Goal: Contribute content: Contribute content

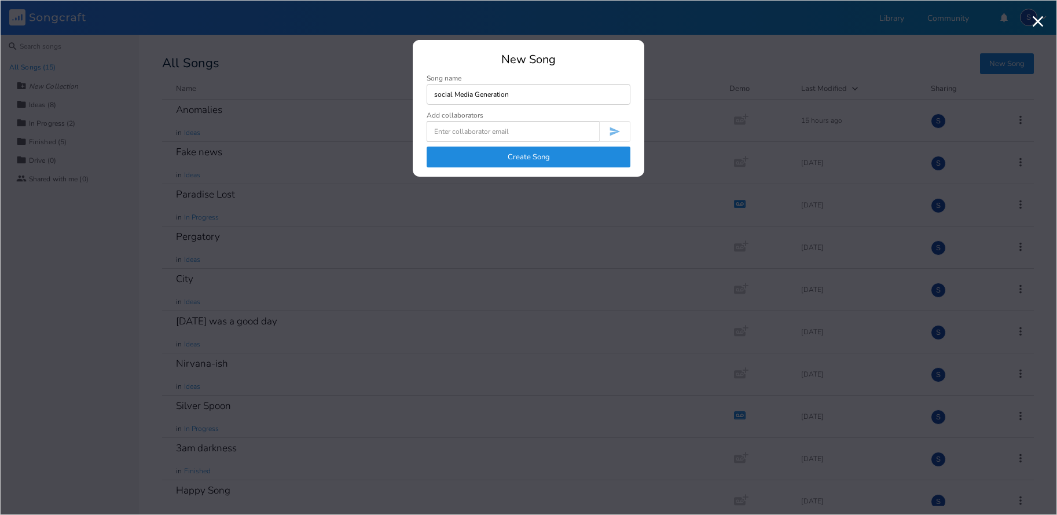
click at [435, 94] on input "social Media Generation" at bounding box center [529, 94] width 204 height 21
type input "Social Media Generation"
click at [526, 153] on button "Create Song" at bounding box center [529, 156] width 204 height 21
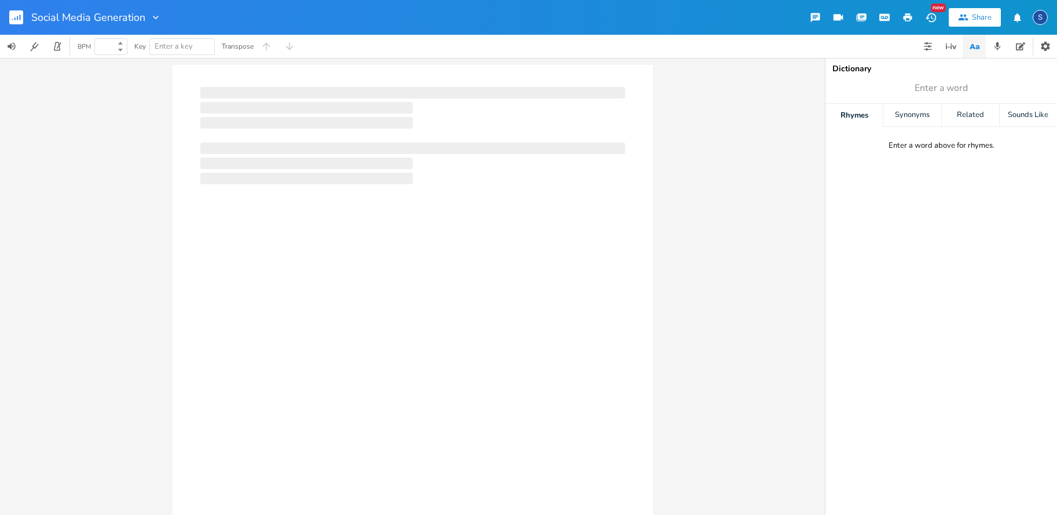
type input "100"
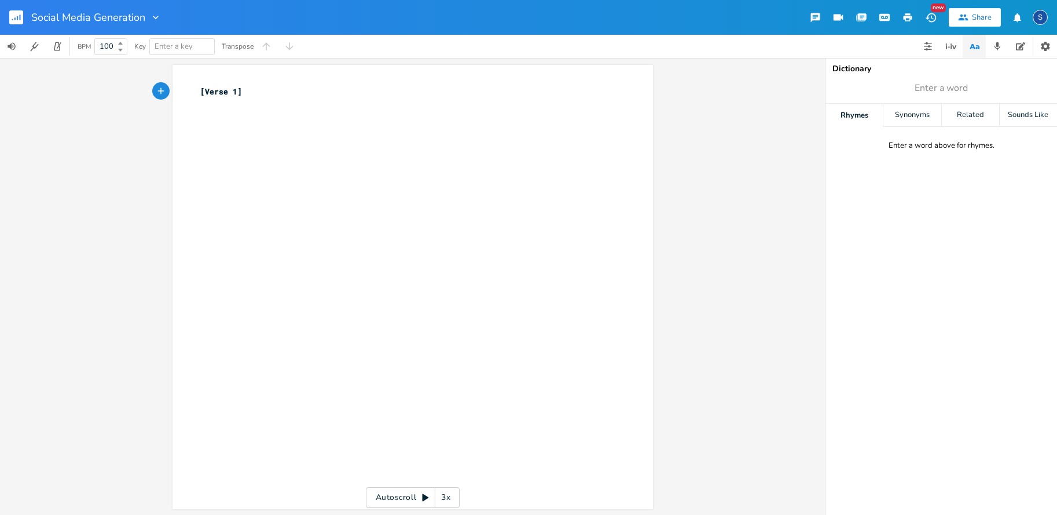
click at [20, 16] on icon "button" at bounding box center [20, 17] width 1 height 6
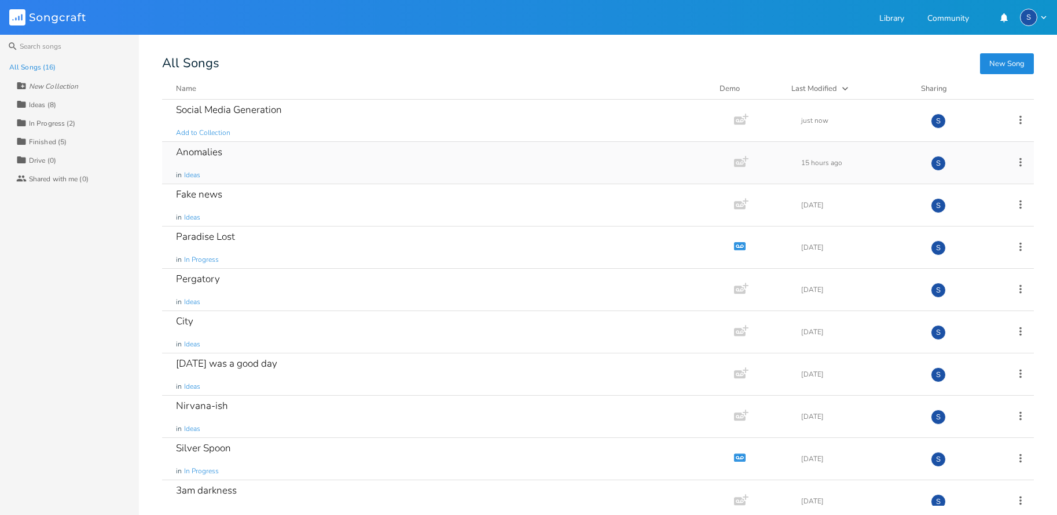
click at [203, 152] on div "Anomalies" at bounding box center [199, 152] width 46 height 10
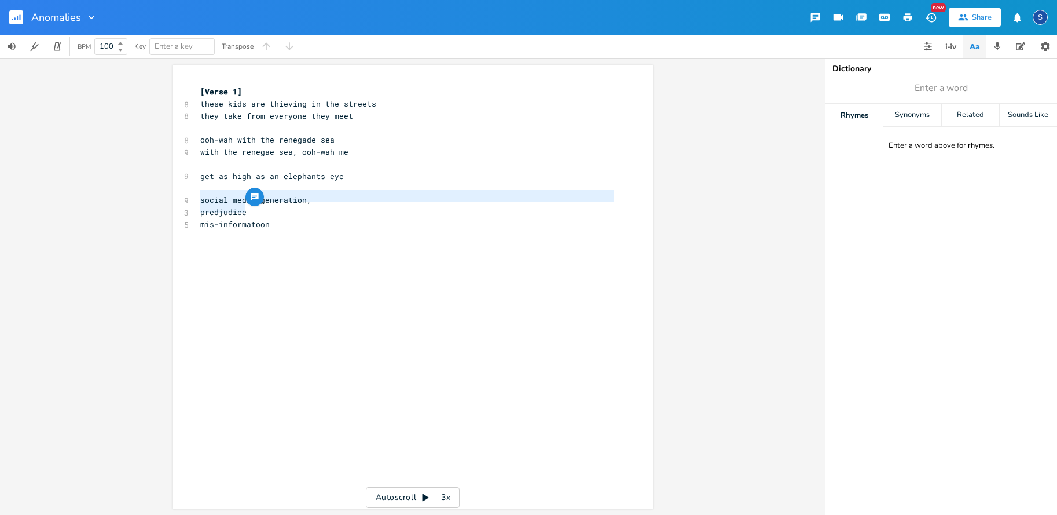
type textarea "social media generation, predjudice mis-informatoon"
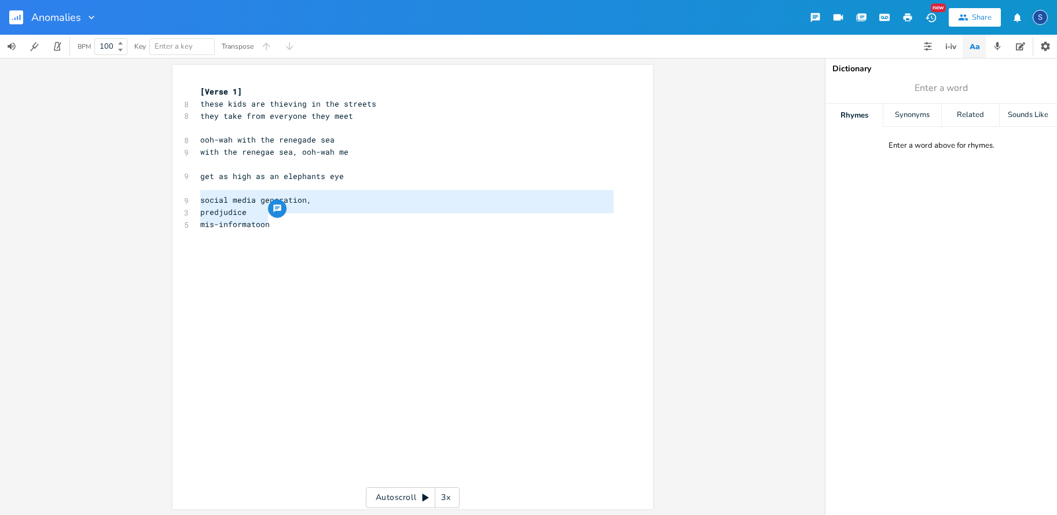
drag, startPoint x: 196, startPoint y: 196, endPoint x: 279, endPoint y: 216, distance: 85.1
click at [279, 216] on div "social media generation, predjudice mis-informatoon x [Verse 1] 8 these kids ar…" at bounding box center [412, 287] width 480 height 444
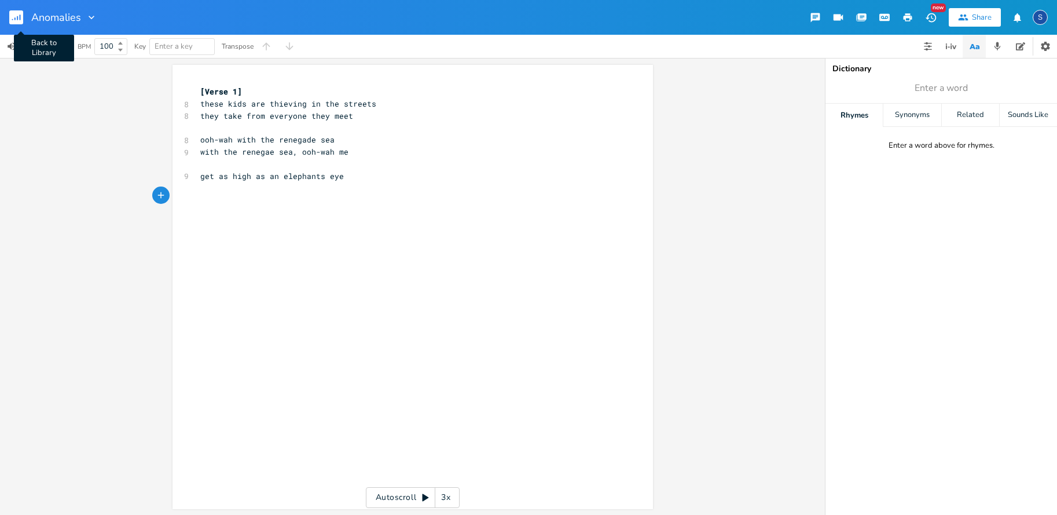
click at [20, 19] on icon "button" at bounding box center [20, 17] width 1 height 6
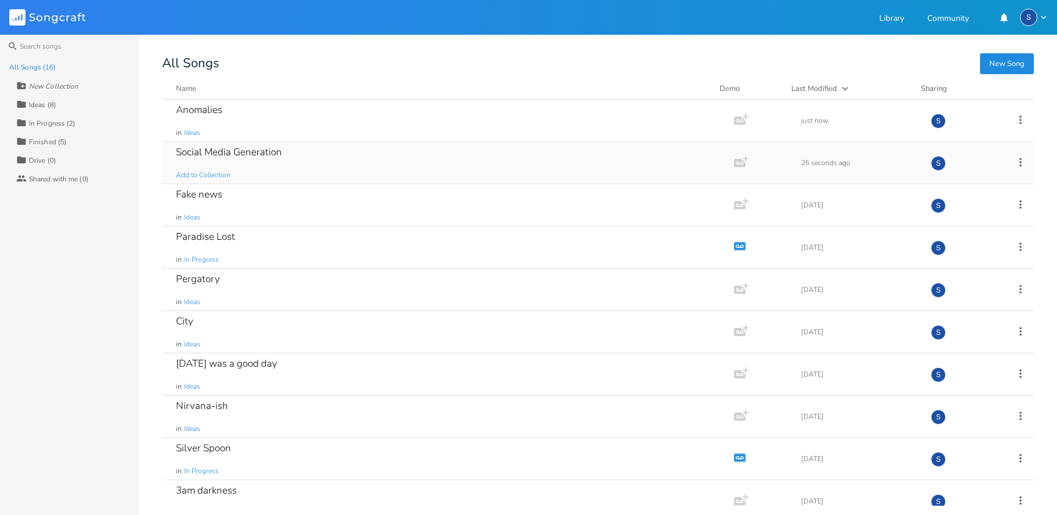
click at [219, 153] on div "Social Media Generation" at bounding box center [229, 152] width 106 height 10
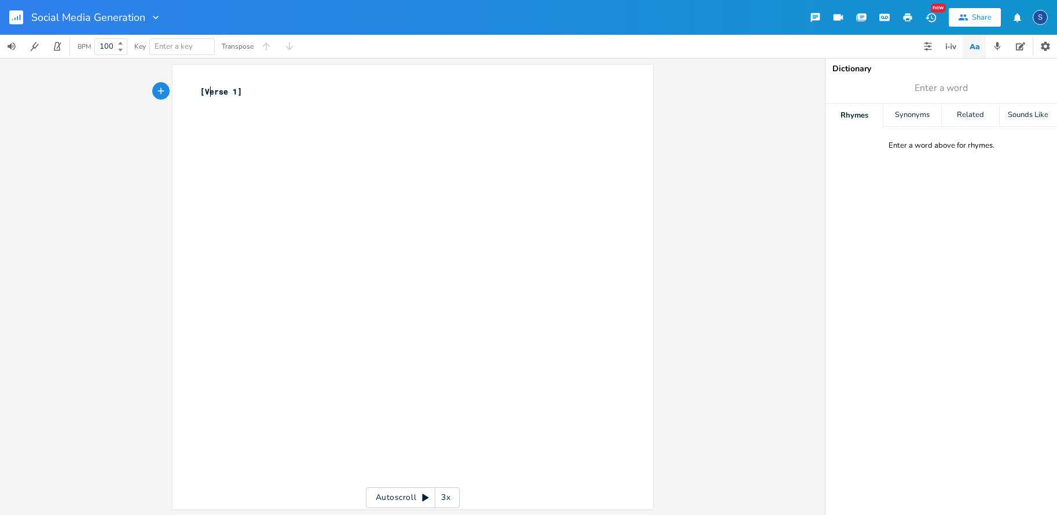
click at [204, 92] on span "[Verse 1]" at bounding box center [221, 91] width 42 height 10
click at [268, 91] on pre "[Verse 1]" at bounding box center [407, 92] width 418 height 12
type textarea "[Chorus]"
type textarea "p"
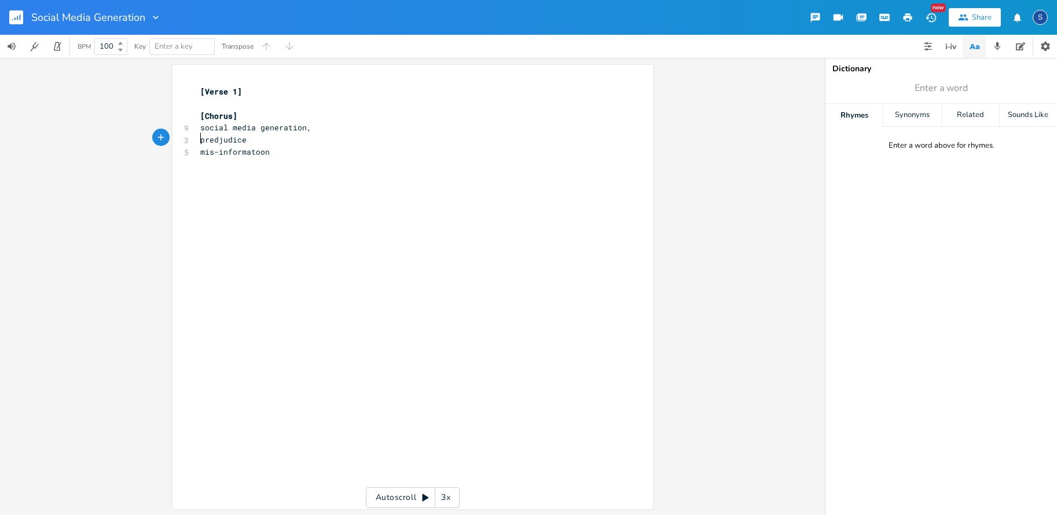
drag, startPoint x: 197, startPoint y: 134, endPoint x: 205, endPoint y: 134, distance: 8.7
click at [200, 134] on span "predjudice" at bounding box center [223, 139] width 46 height 10
type textarea "epidemic around the b"
type textarea "nation"
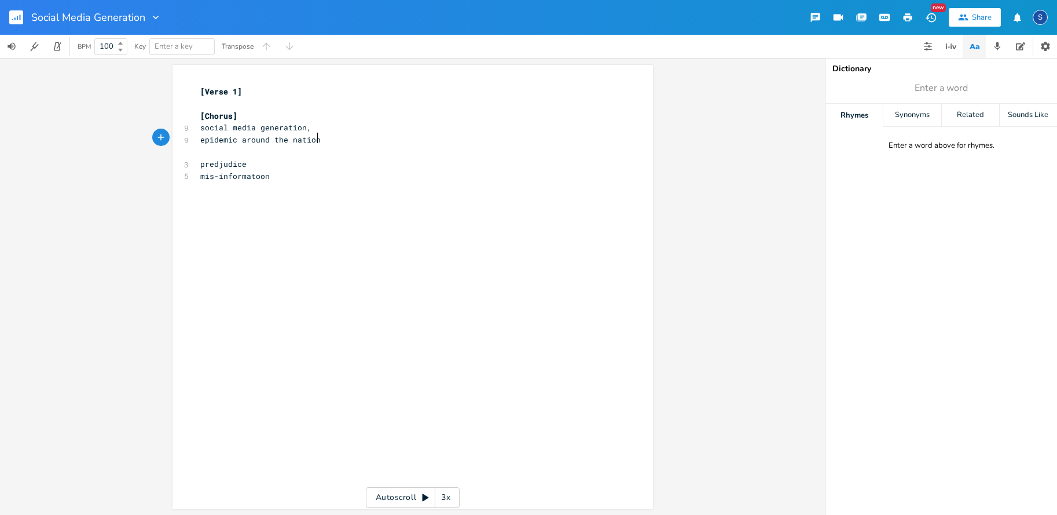
click at [317, 137] on pre "epidemic around the nation" at bounding box center [407, 140] width 418 height 12
type textarea ","
click at [245, 160] on pre "predjudice" at bounding box center [407, 164] width 418 height 12
type textarea "and"
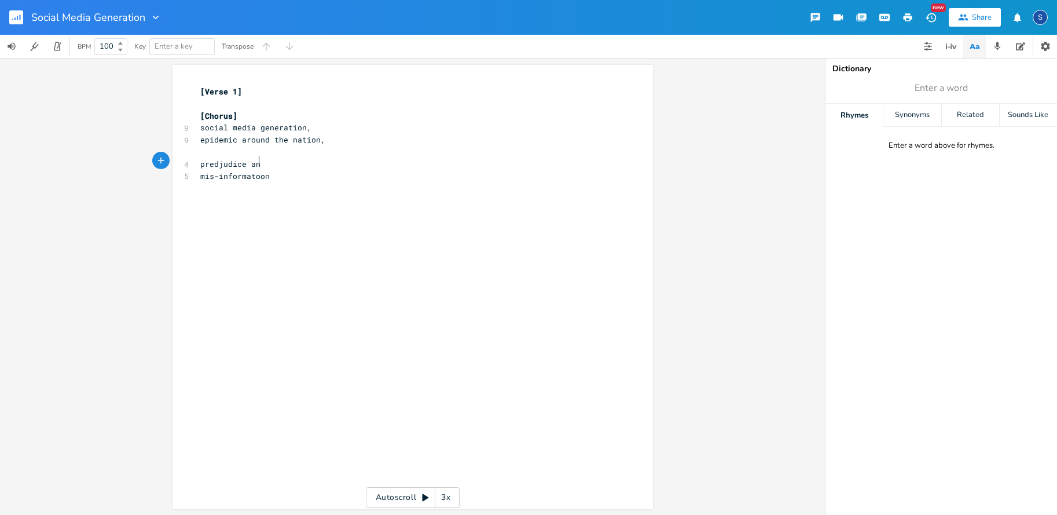
scroll to position [0, 13]
click at [324, 161] on span "predjudice and mis-informatoon" at bounding box center [269, 164] width 139 height 10
type textarea "i"
type textarea "predjudice and mis-information"
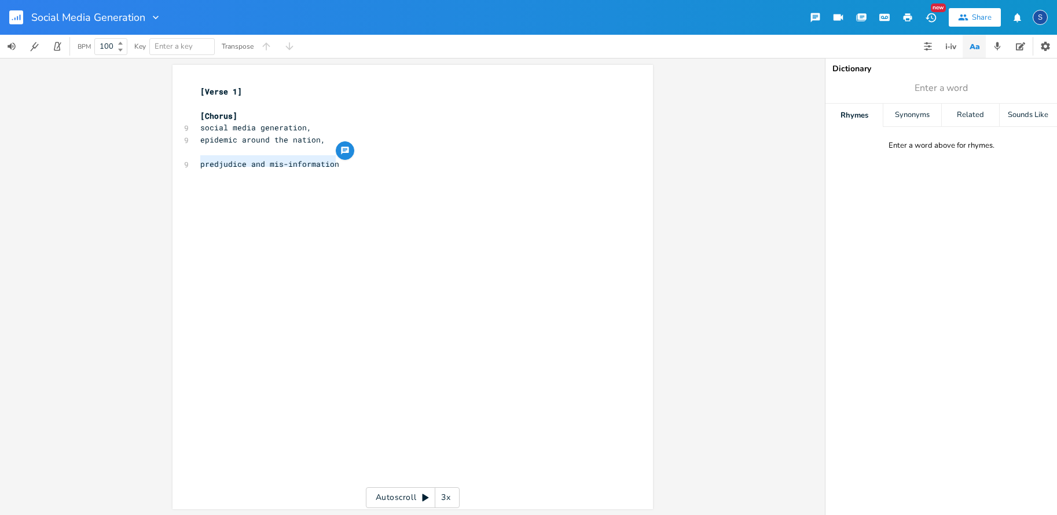
drag, startPoint x: 198, startPoint y: 162, endPoint x: 333, endPoint y: 162, distance: 135.5
click at [333, 162] on pre "predjudice and mis-information" at bounding box center [407, 164] width 418 height 12
click at [306, 127] on pre "social media generation," at bounding box center [407, 128] width 418 height 12
click at [331, 153] on pre "epidemic around the nation," at bounding box center [407, 151] width 418 height 12
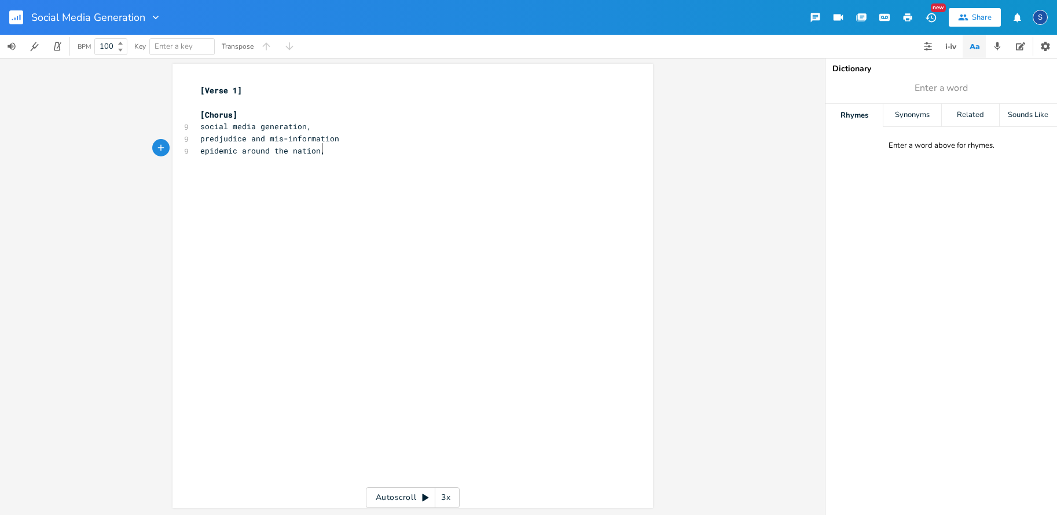
scroll to position [0, 0]
type textarea "social media generation,"
drag, startPoint x: 197, startPoint y: 124, endPoint x: 324, endPoint y: 126, distance: 126.8
click at [324, 126] on pre "social media generation," at bounding box center [407, 126] width 418 height 12
click at [205, 157] on pre "​" at bounding box center [407, 163] width 418 height 12
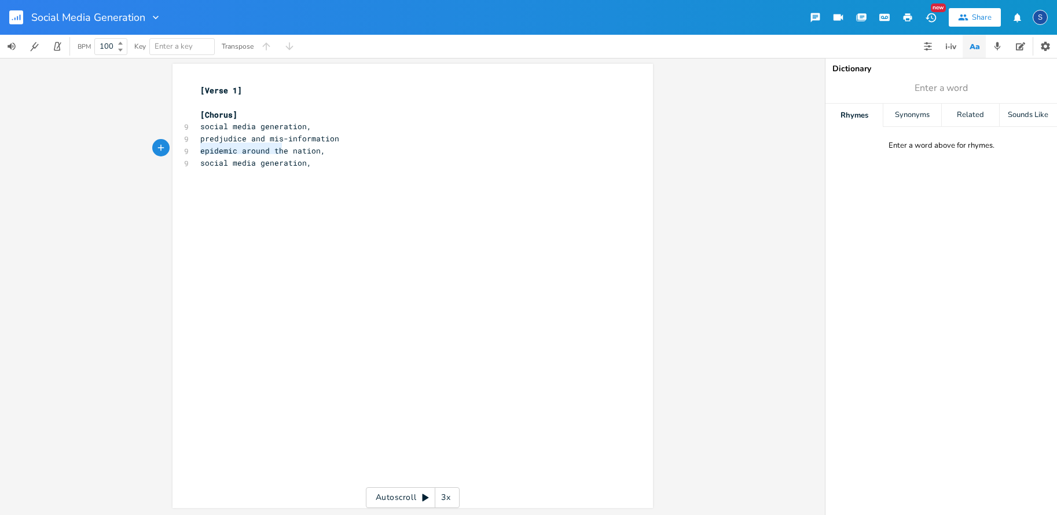
type textarea "epidemic around the nation,"
drag, startPoint x: 197, startPoint y: 148, endPoint x: 322, endPoint y: 144, distance: 125.7
click at [322, 144] on div "epidemic around the nation, x [Verse 1] ​ [Chorus] 9 social media generation, 9…" at bounding box center [412, 286] width 480 height 444
click at [200, 149] on span "epidemic around the nation," at bounding box center [262, 150] width 125 height 10
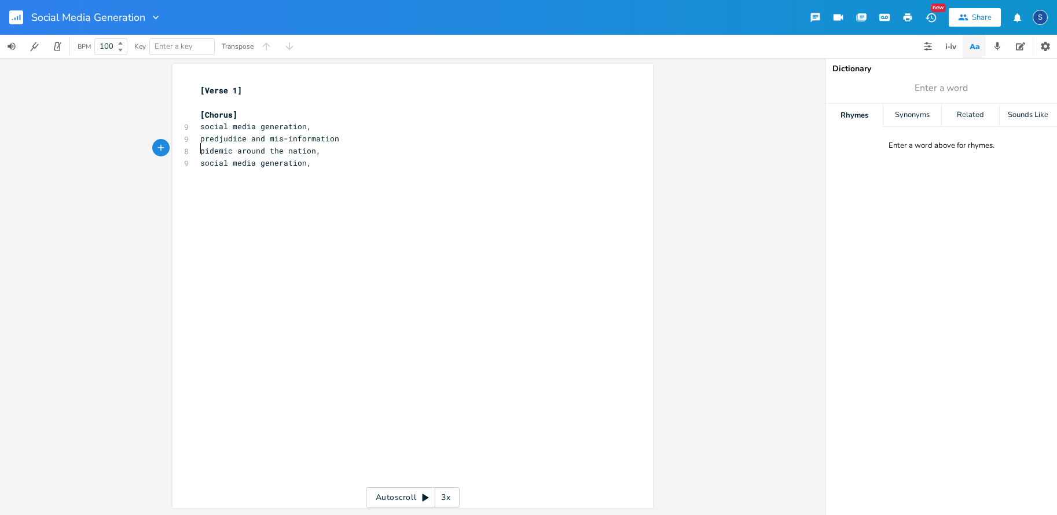
click at [334, 137] on pre "predjudice and mis-information" at bounding box center [407, 139] width 418 height 12
type textarea ","
click at [200, 149] on span "pidemic around the nation," at bounding box center [260, 150] width 120 height 10
click at [314, 163] on pre "social media generation," at bounding box center [407, 163] width 418 height 12
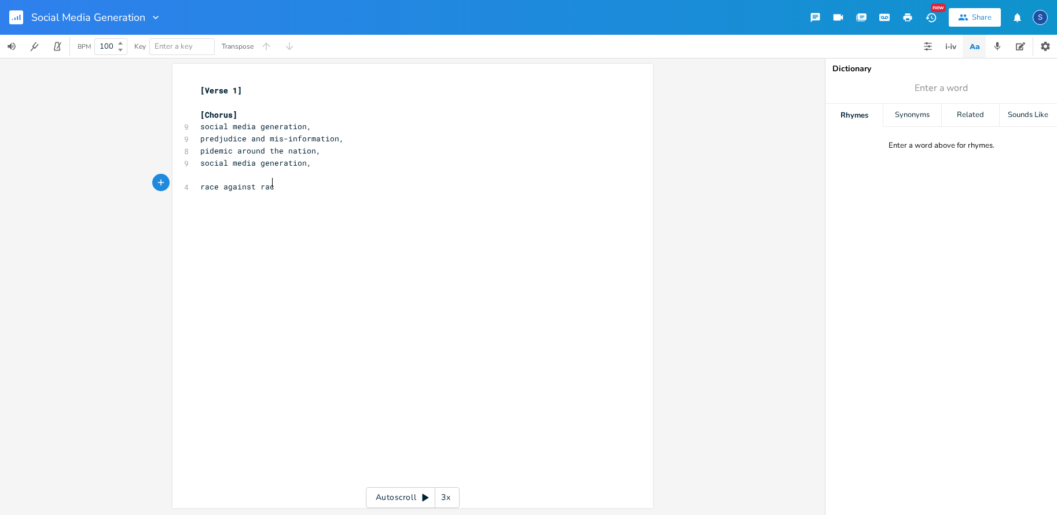
type textarea "race against race"
type textarea "left against right"
type textarea "religion against rligion"
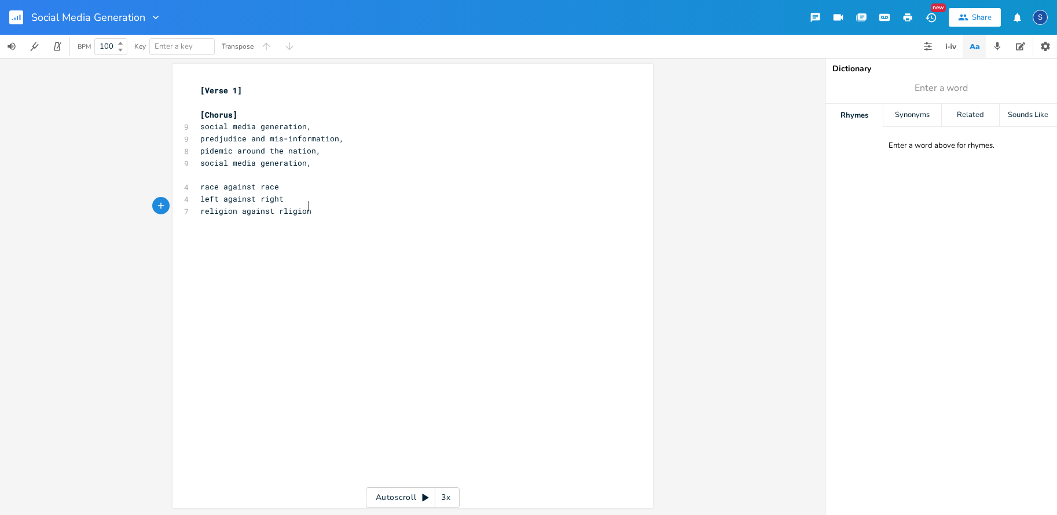
scroll to position [0, 63]
type textarea "e"
type textarea "r"
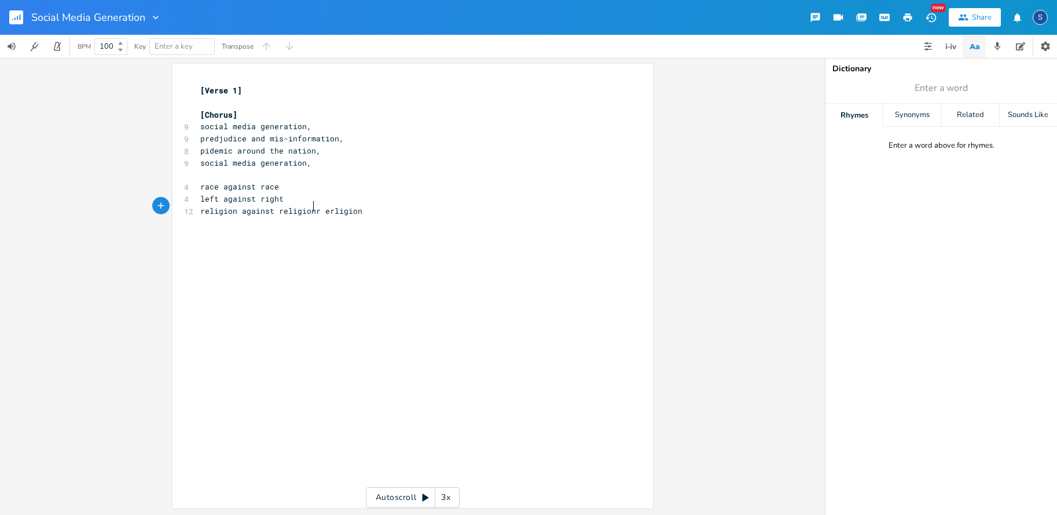
type textarea "t religion"
type textarea "the goal is polaristion"
click at [309, 222] on pre "the goal is polaristion" at bounding box center [407, 223] width 418 height 12
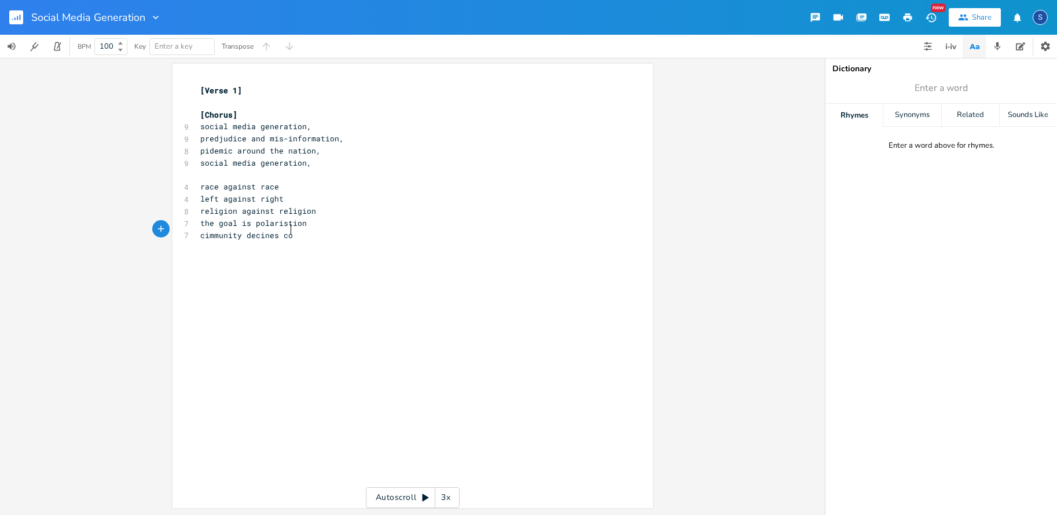
scroll to position [0, 60]
type textarea "cimmunity decines community devides"
type textarea "immunity decines"
drag, startPoint x: 199, startPoint y: 230, endPoint x: 278, endPoint y: 229, distance: 78.7
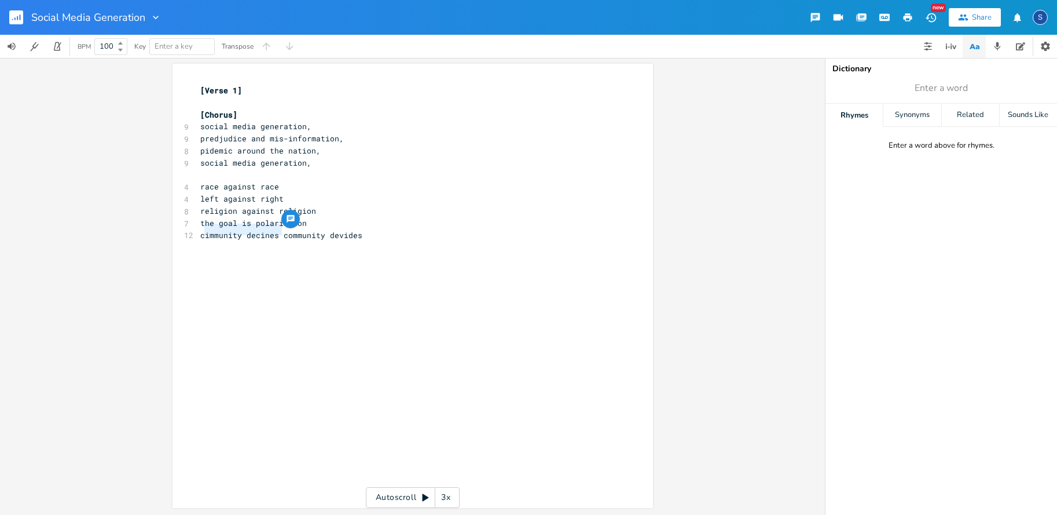
click at [278, 230] on span "cimmunity decines community devides" at bounding box center [281, 235] width 162 height 10
click at [340, 136] on pre "predjudice and mis-information," at bounding box center [407, 139] width 418 height 12
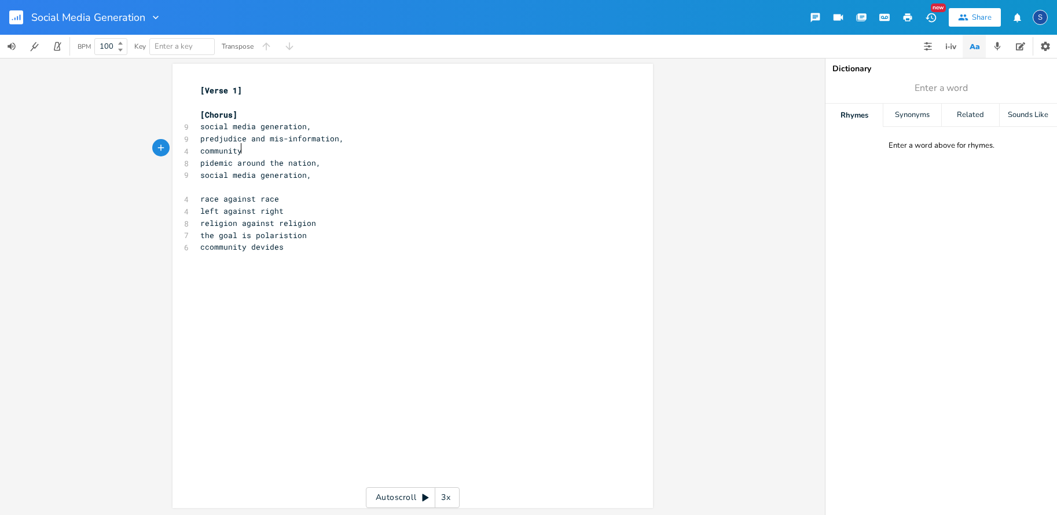
scroll to position [0, 33]
type textarea "community divedes"
type textarea "i"
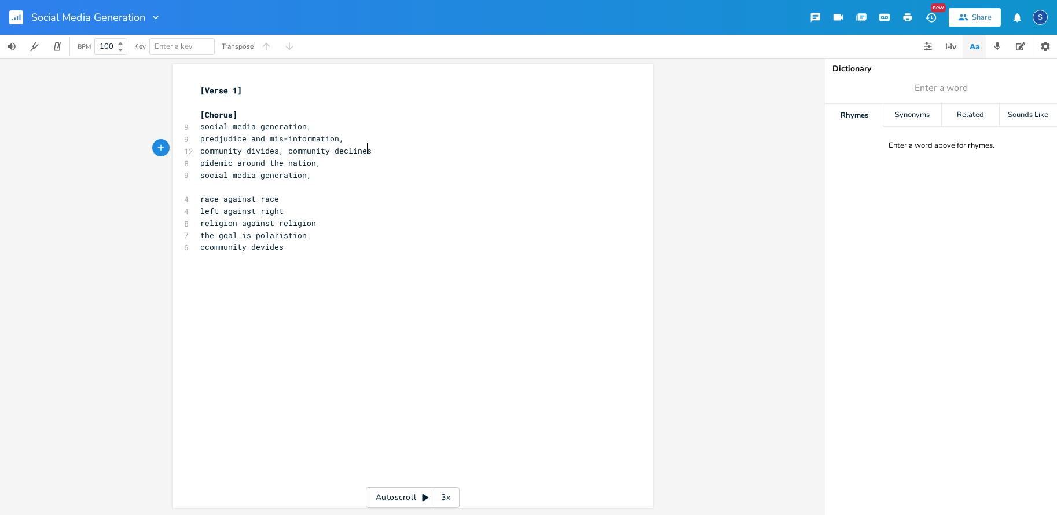
type textarea ", community declines"
click at [200, 162] on span "pidemic around the nation," at bounding box center [260, 164] width 120 height 10
type textarea "society"
type textarea "ies polarisation"
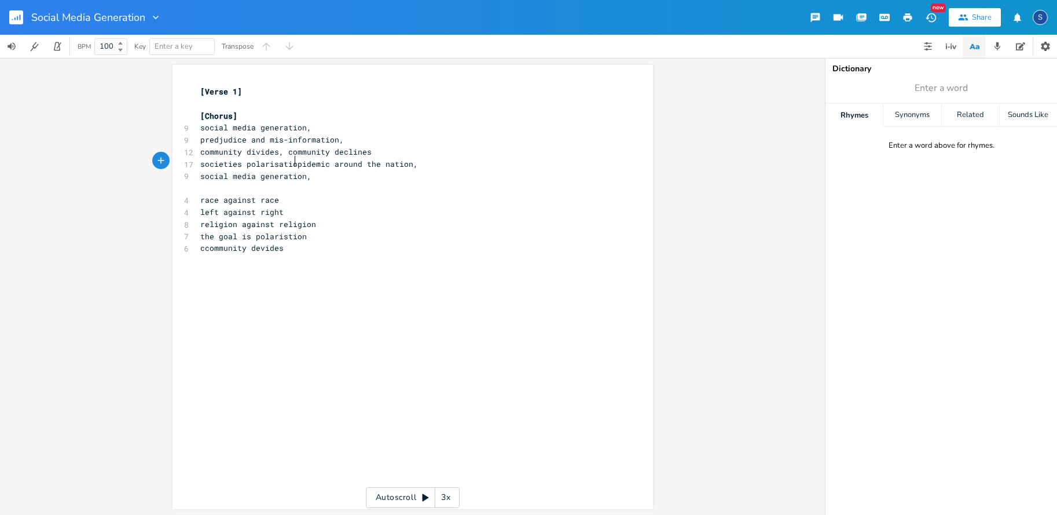
scroll to position [0, 43]
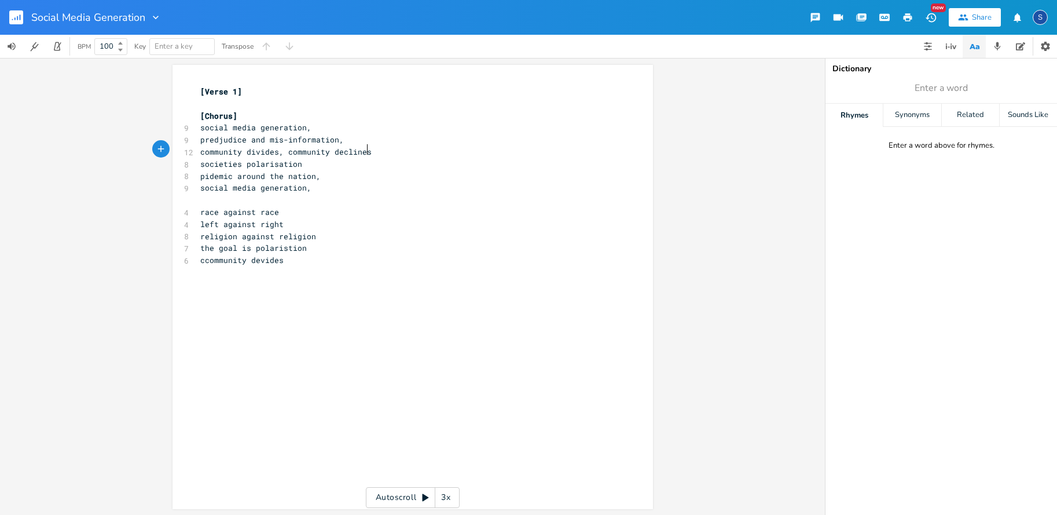
click at [366, 149] on pre "community divides, community declines" at bounding box center [407, 152] width 418 height 12
type textarea ", diry"
type textarea "rty"
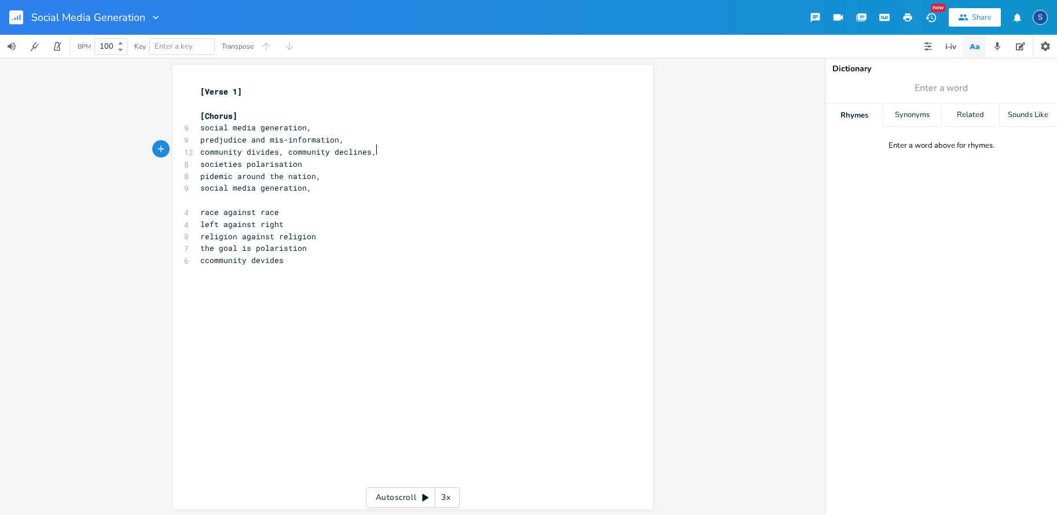
click at [243, 116] on pre "[Chorus]" at bounding box center [407, 116] width 418 height 12
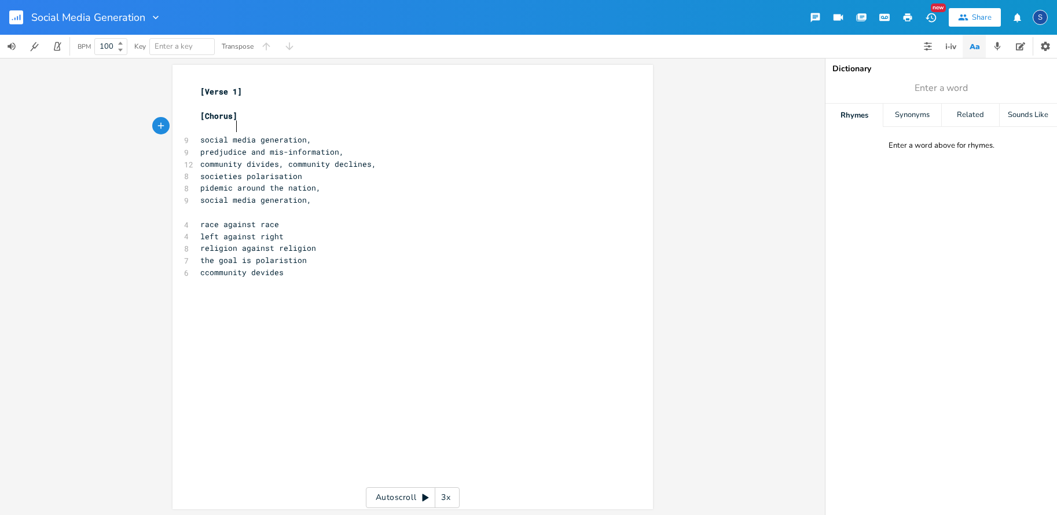
type textarea "G"
type textarea "C"
click at [200, 137] on span "social media generation," at bounding box center [255, 139] width 111 height 10
type textarea "S"
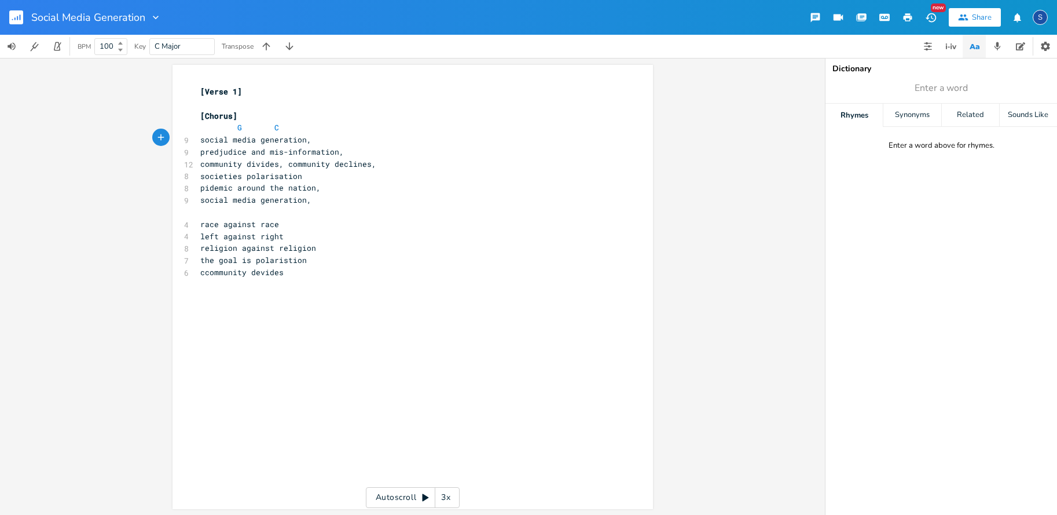
scroll to position [0, 3]
drag, startPoint x: 227, startPoint y: 126, endPoint x: 226, endPoint y: 134, distance: 8.3
click at [227, 126] on span at bounding box center [228, 128] width 19 height 12
click at [314, 138] on pre "Social media generation," at bounding box center [407, 140] width 418 height 12
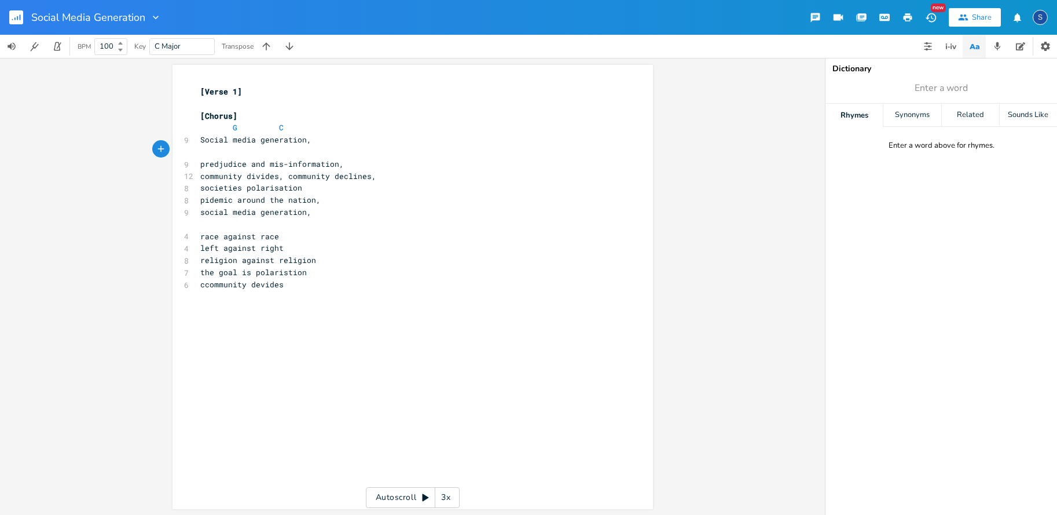
type textarea "G"
type textarea "C"
click at [344, 160] on pre "predjudice and mis-information," at bounding box center [407, 164] width 418 height 12
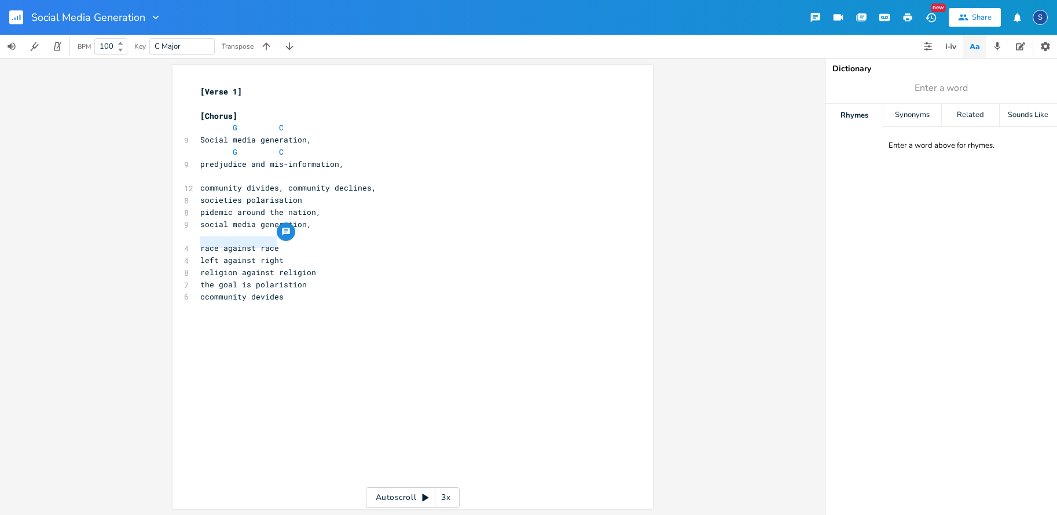
type textarea "race against race left against right"
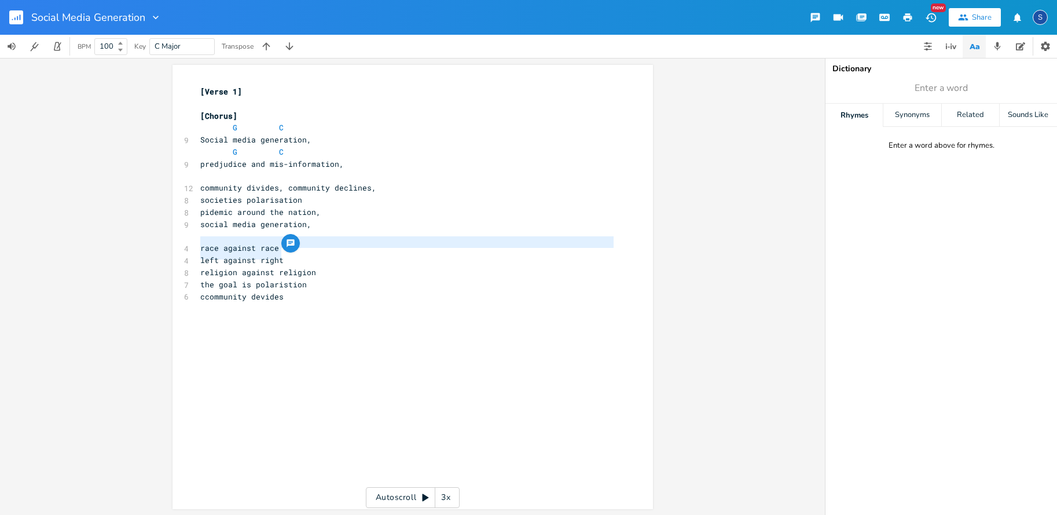
drag, startPoint x: 197, startPoint y: 242, endPoint x: 276, endPoint y: 248, distance: 79.6
click at [276, 248] on div "[Verse 1] ​ [Chorus] G C 9 Social media generation, G C 9 predjudice and mis-in…" at bounding box center [407, 212] width 418 height 253
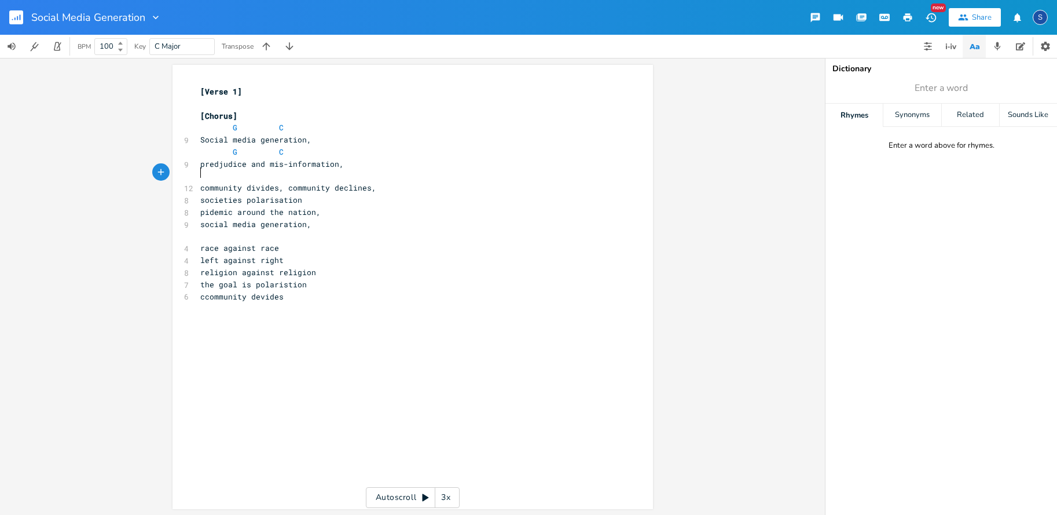
click at [202, 171] on pre "​" at bounding box center [407, 176] width 418 height 12
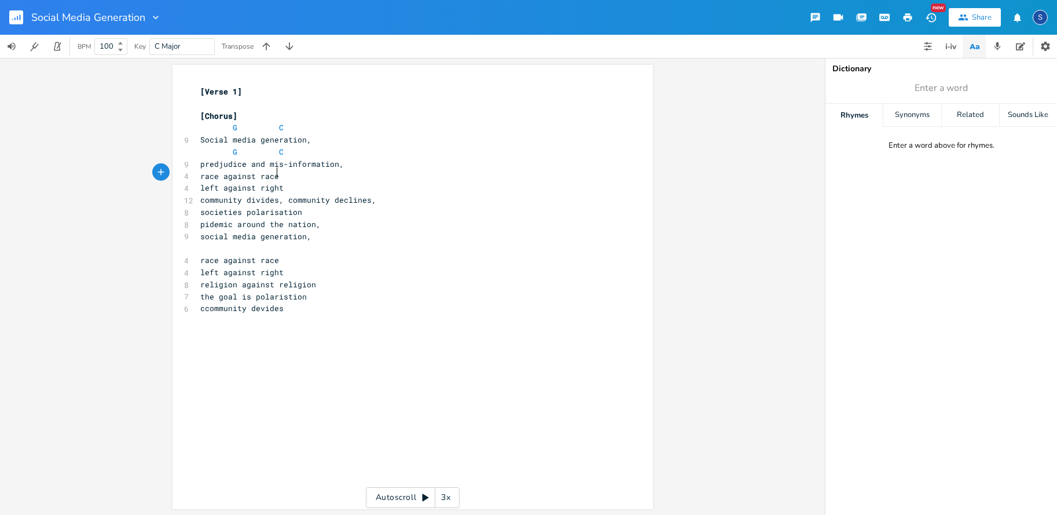
click at [273, 172] on span "race against race" at bounding box center [239, 176] width 79 height 10
type textarea ","
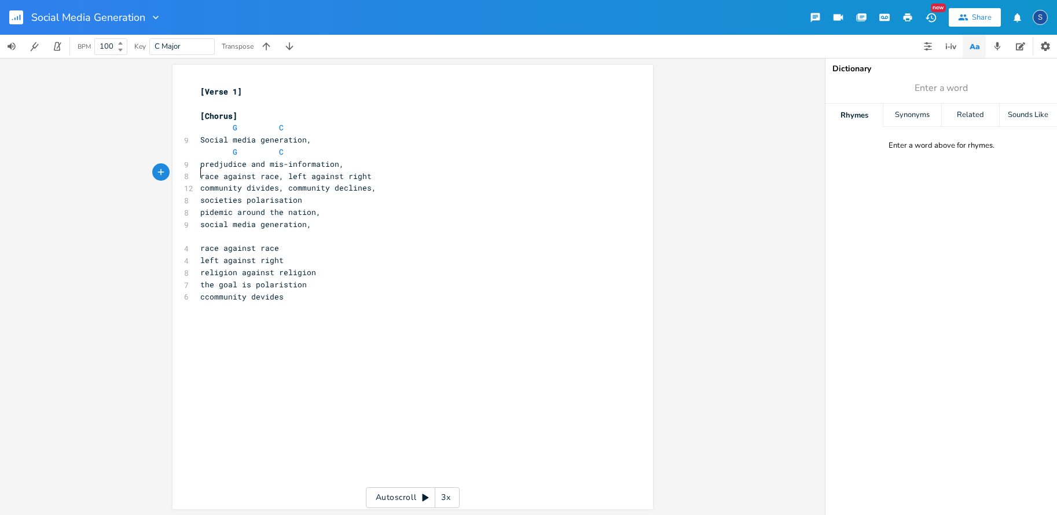
click at [200, 172] on span "race against race, left against right" at bounding box center [285, 176] width 171 height 10
type textarea "it's"
click at [419, 173] on pre "it's race against race, it's left against right" at bounding box center [407, 176] width 418 height 12
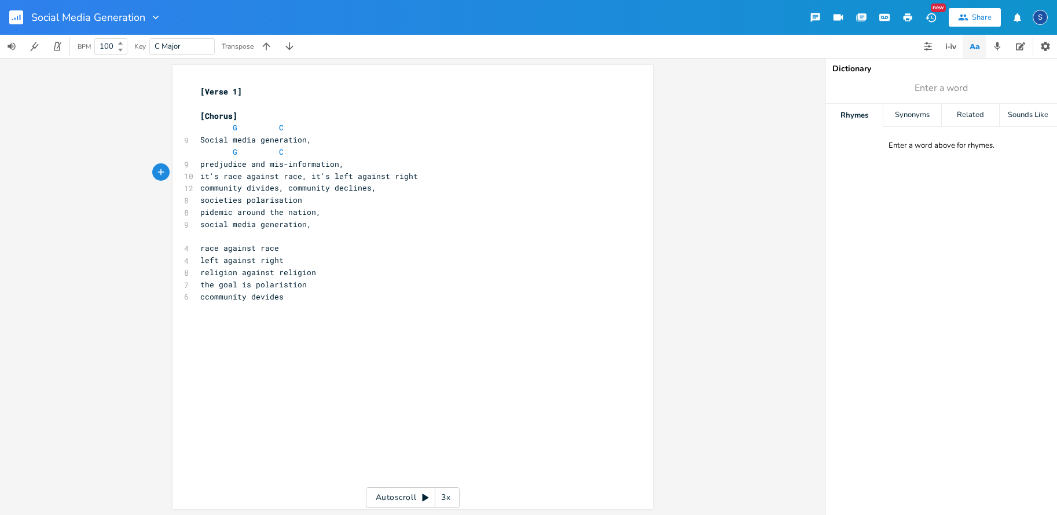
type textarea ","
click at [348, 160] on pre "predjudice and mis-information," at bounding box center [407, 164] width 418 height 12
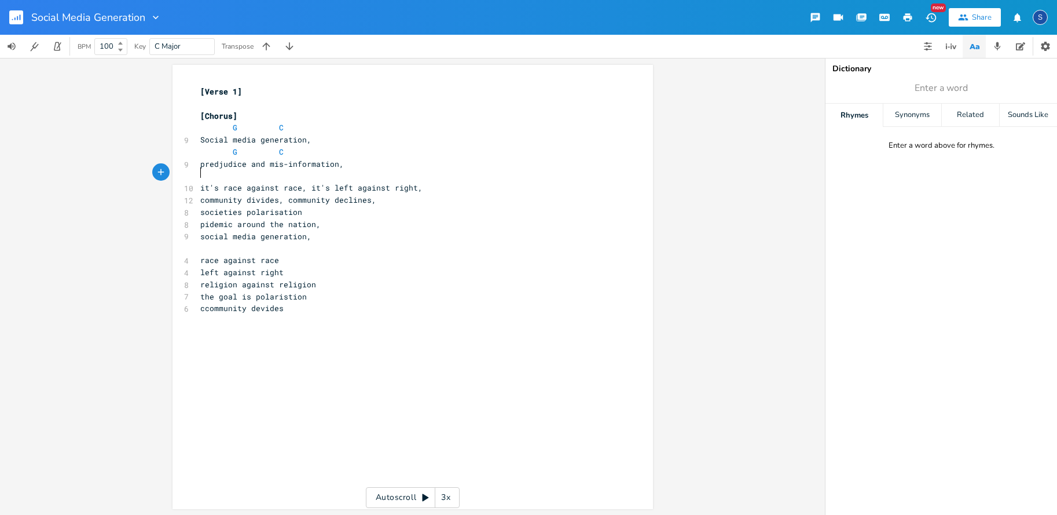
scroll to position [0, 0]
click at [417, 183] on pre "it's race against race, it's left against right," at bounding box center [407, 188] width 418 height 12
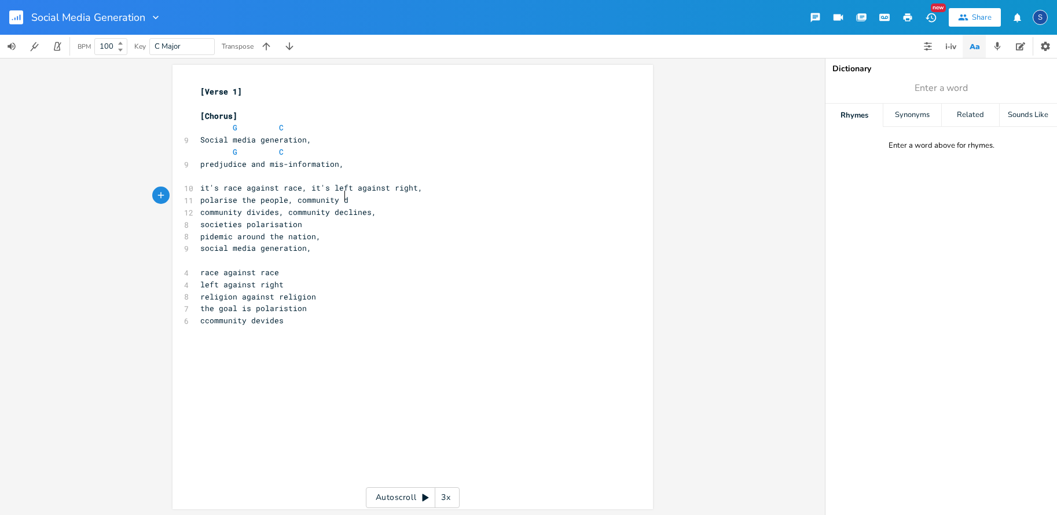
scroll to position [0, 98]
type textarea "polarise the people, community devides"
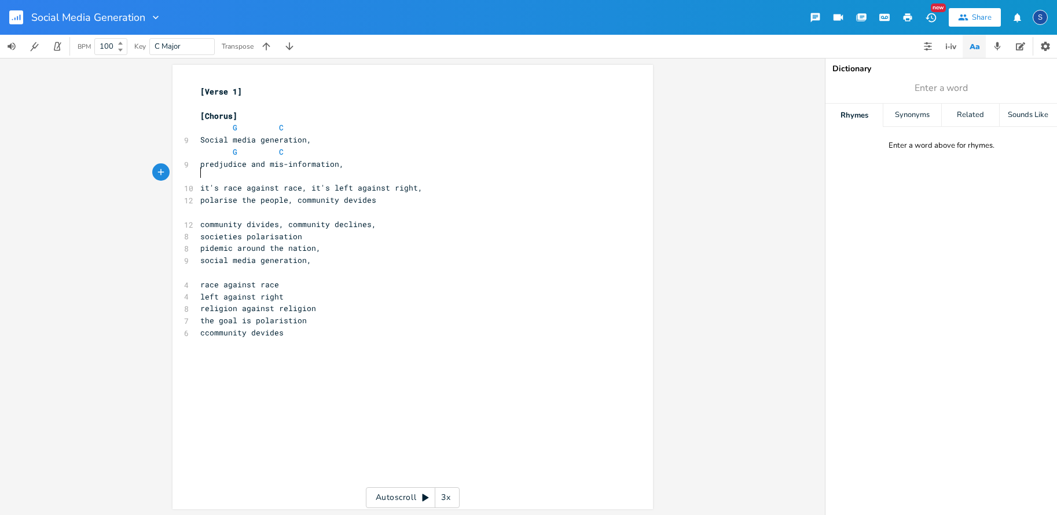
click at [198, 174] on pre "​" at bounding box center [407, 176] width 418 height 12
click at [237, 122] on span at bounding box center [246, 128] width 19 height 12
type textarea "5"
click at [281, 126] on pre "G5 C" at bounding box center [407, 126] width 418 height 12
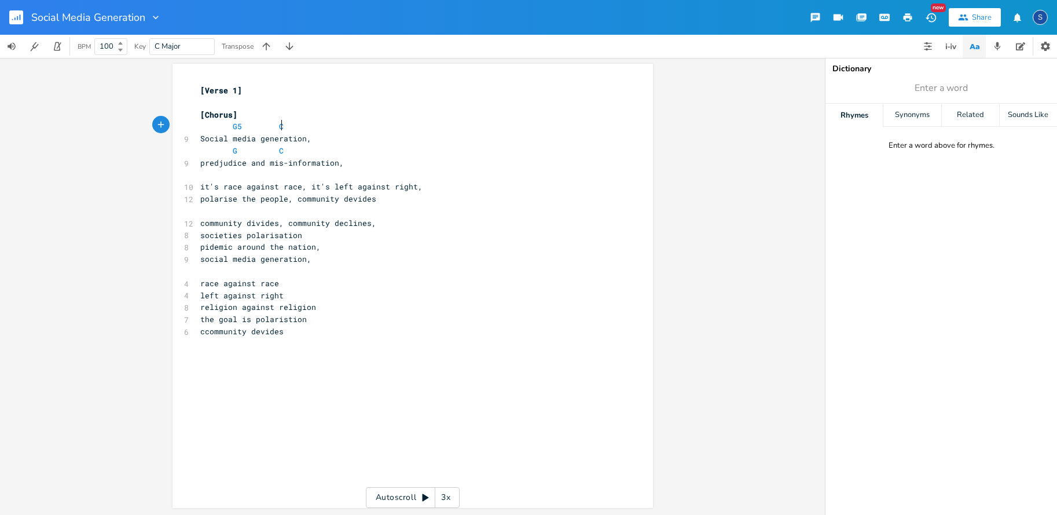
type textarea "5"
click at [237, 148] on span at bounding box center [246, 151] width 19 height 12
type textarea "5"
click at [281, 151] on pre "G5 C" at bounding box center [407, 152] width 418 height 12
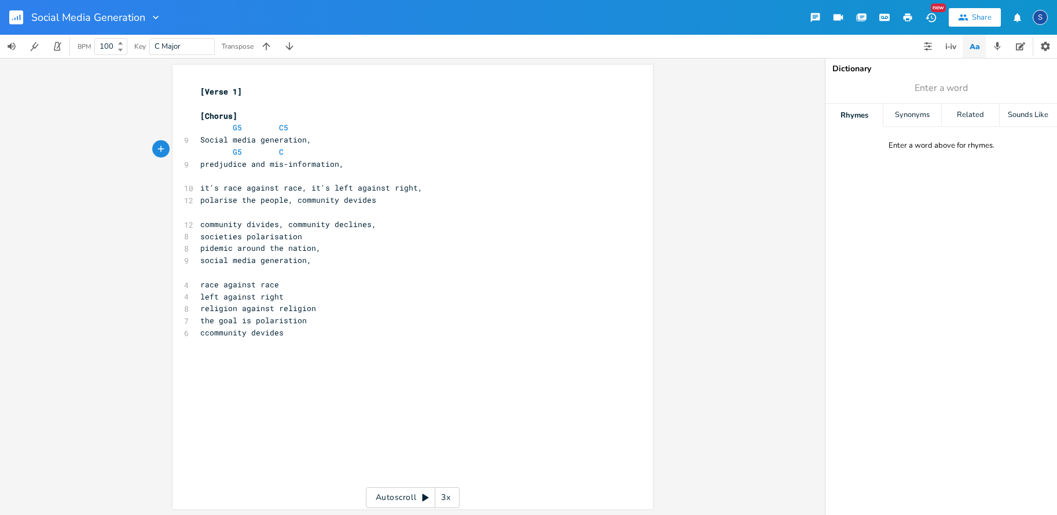
type textarea "5"
click at [198, 174] on pre "​" at bounding box center [407, 176] width 418 height 12
type textarea "A5"
type textarea "B5"
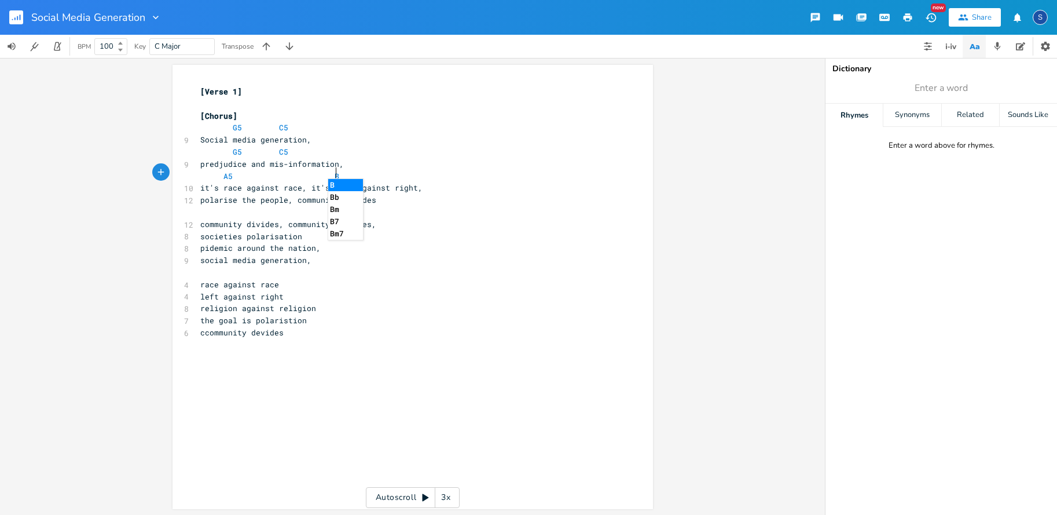
scroll to position [0, 10]
click at [423, 185] on pre "it's race against race, it's left against right," at bounding box center [407, 188] width 418 height 12
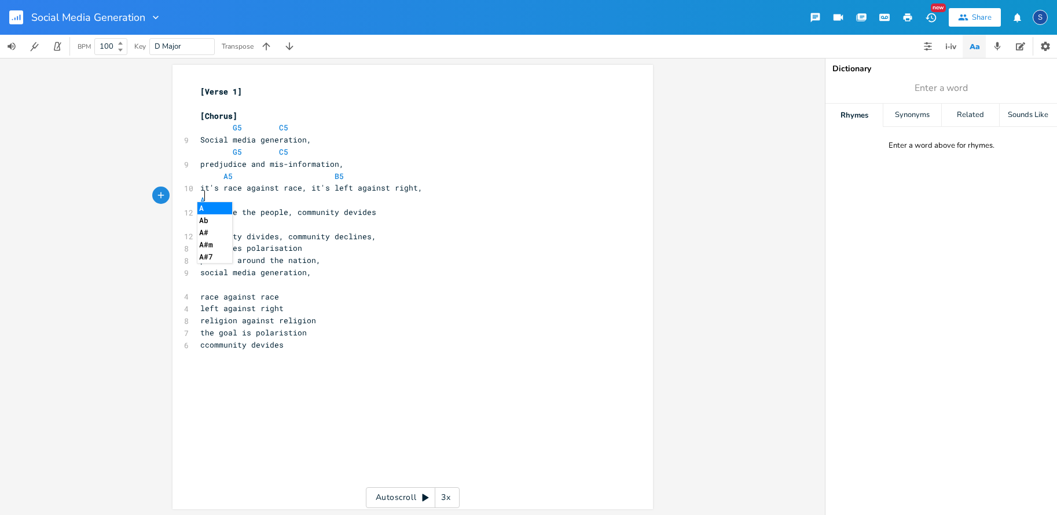
type textarea "A5"
type textarea "B5"
type textarea "G5 C5 Social media generation,"
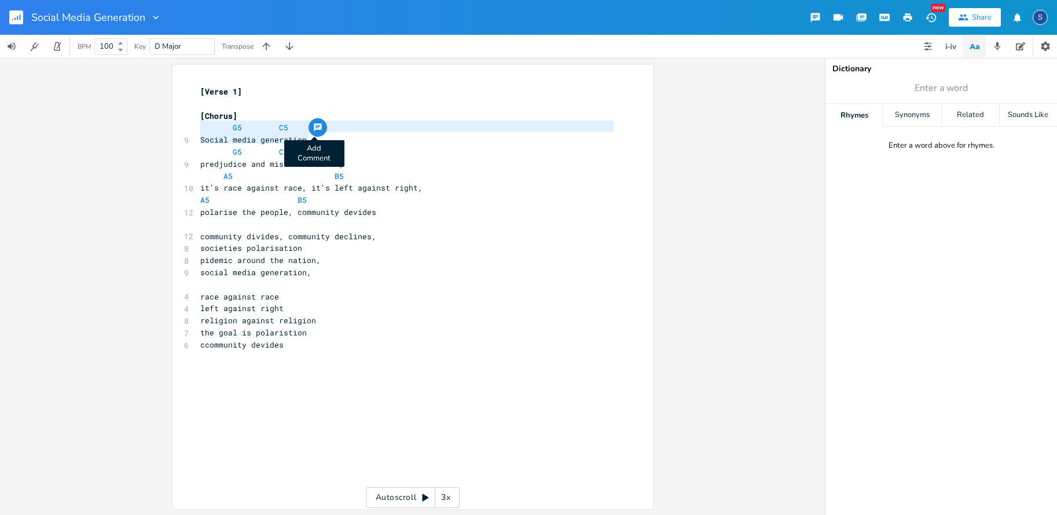
drag, startPoint x: 197, startPoint y: 126, endPoint x: 313, endPoint y: 136, distance: 116.8
click at [313, 136] on div "G5 C5 Social media generation, x [Verse 1] ​ [Chorus] G5 C5 9 Social media gene…" at bounding box center [412, 287] width 480 height 444
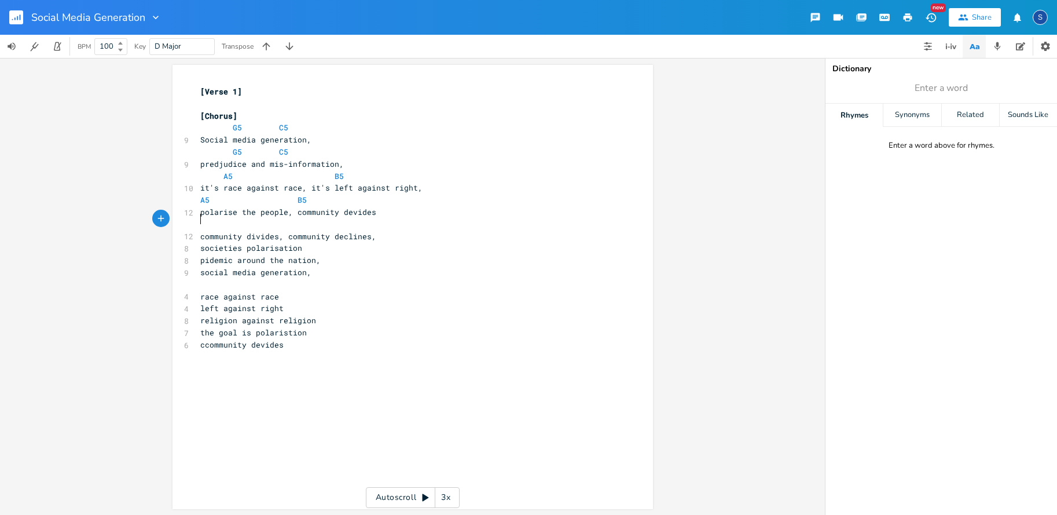
click at [204, 218] on pre "​" at bounding box center [407, 224] width 418 height 12
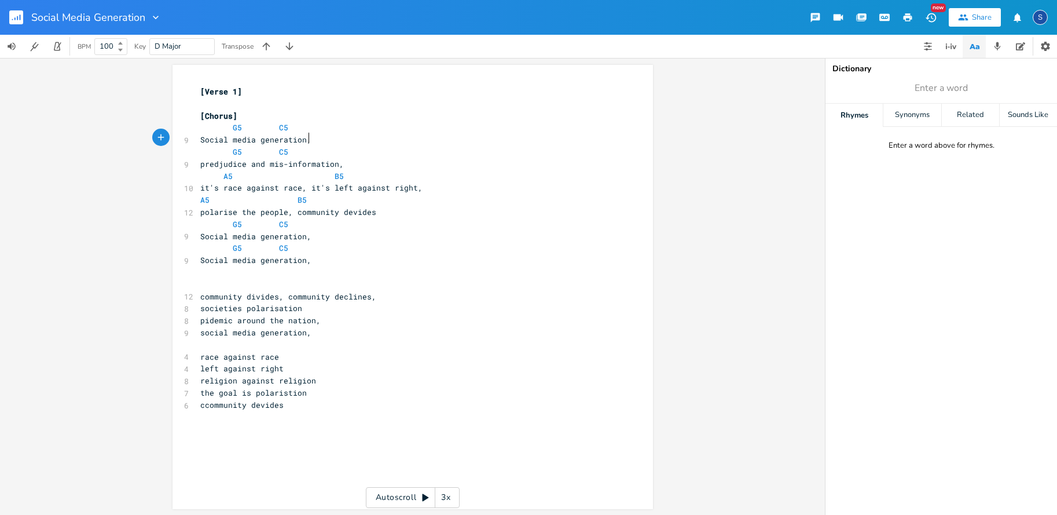
drag, startPoint x: 311, startPoint y: 140, endPoint x: 341, endPoint y: 140, distance: 30.1
click at [311, 140] on pre "Social media generation," at bounding box center [407, 140] width 418 height 12
click at [200, 207] on span "polarise the people, community devides" at bounding box center [288, 210] width 176 height 10
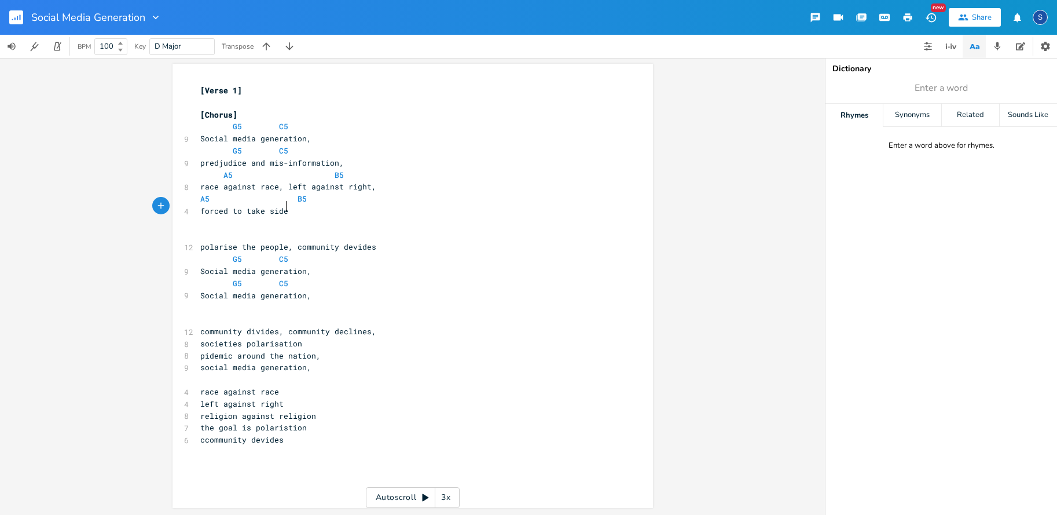
type textarea "forced to take sided"
type textarea "s, society devides"
click at [290, 194] on span "A5 B5" at bounding box center [253, 198] width 107 height 10
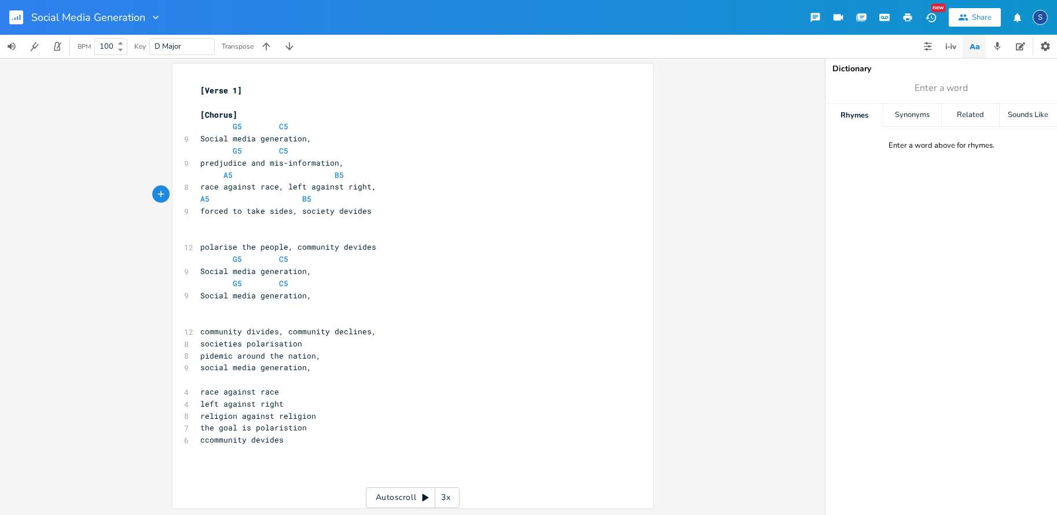
scroll to position [0, 0]
